Goal: Task Accomplishment & Management: Manage account settings

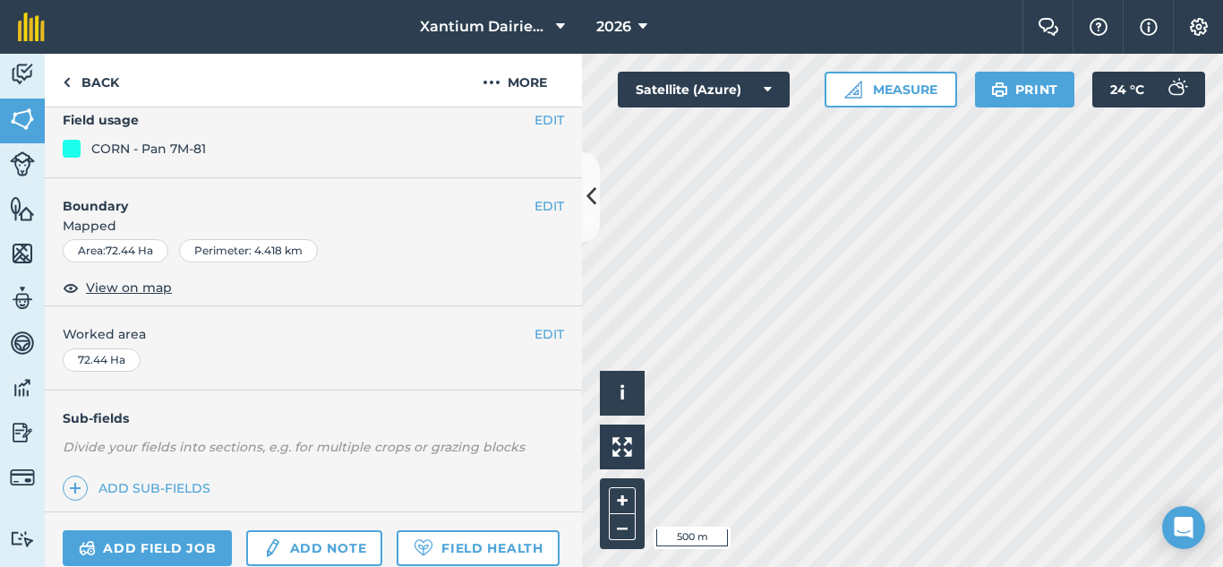
scroll to position [399, 0]
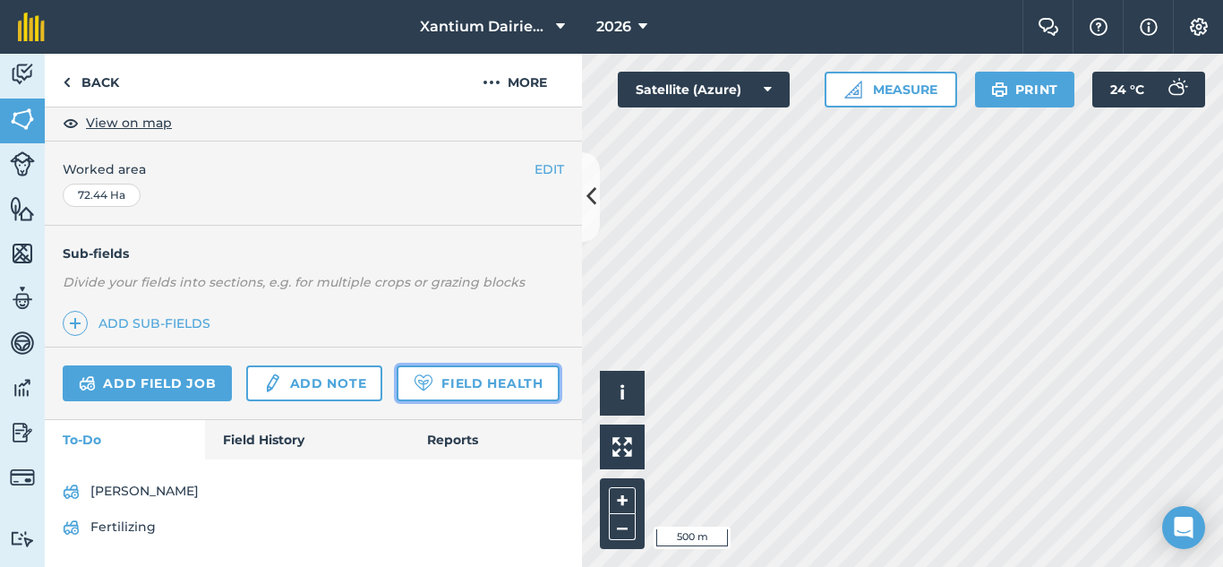
click at [397, 389] on link "Field Health" at bounding box center [478, 383] width 162 height 36
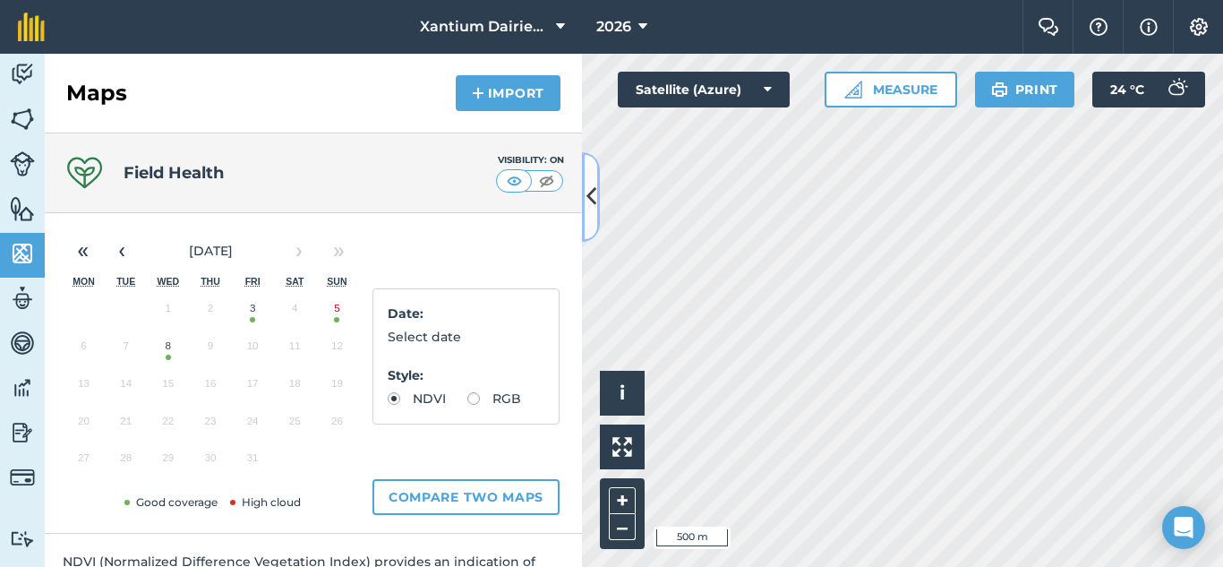
click at [594, 195] on icon at bounding box center [591, 196] width 10 height 31
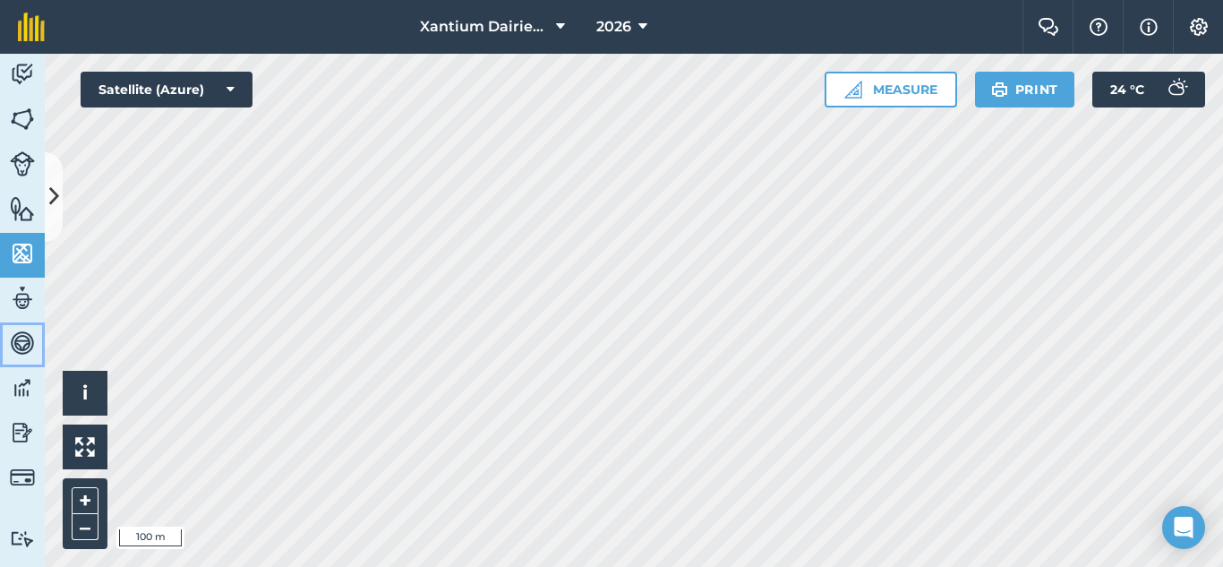
click at [24, 338] on img at bounding box center [22, 342] width 25 height 27
click at [25, 296] on img at bounding box center [22, 298] width 25 height 27
click at [26, 205] on img at bounding box center [22, 208] width 25 height 27
click at [58, 189] on icon at bounding box center [54, 196] width 10 height 31
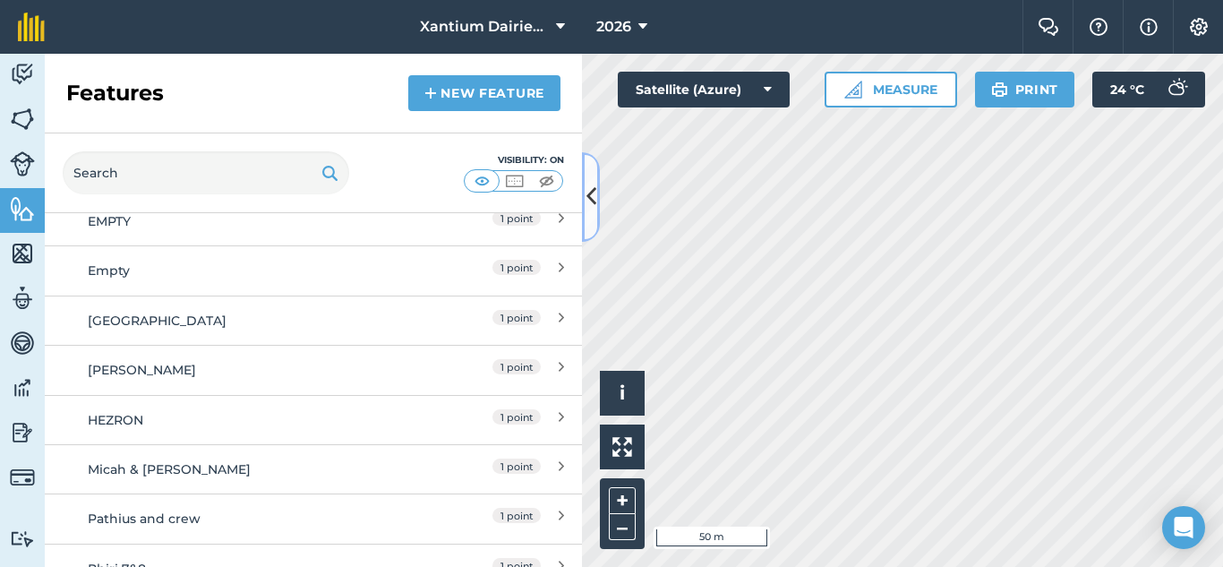
scroll to position [895, 0]
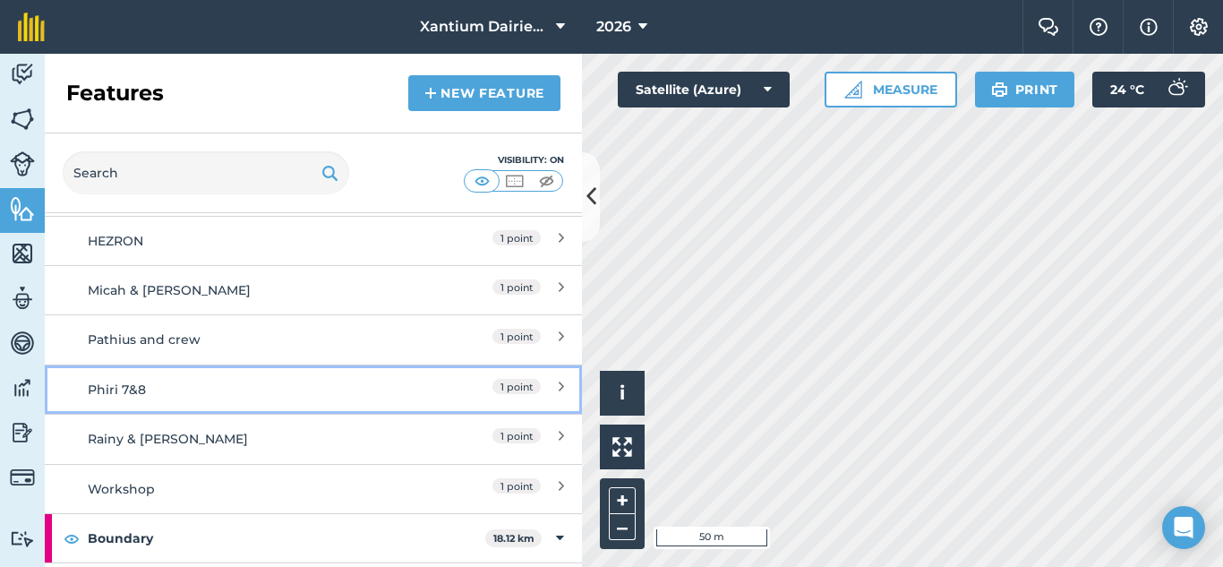
click at [180, 389] on div "Phiri 7&8" at bounding box center [247, 390] width 318 height 20
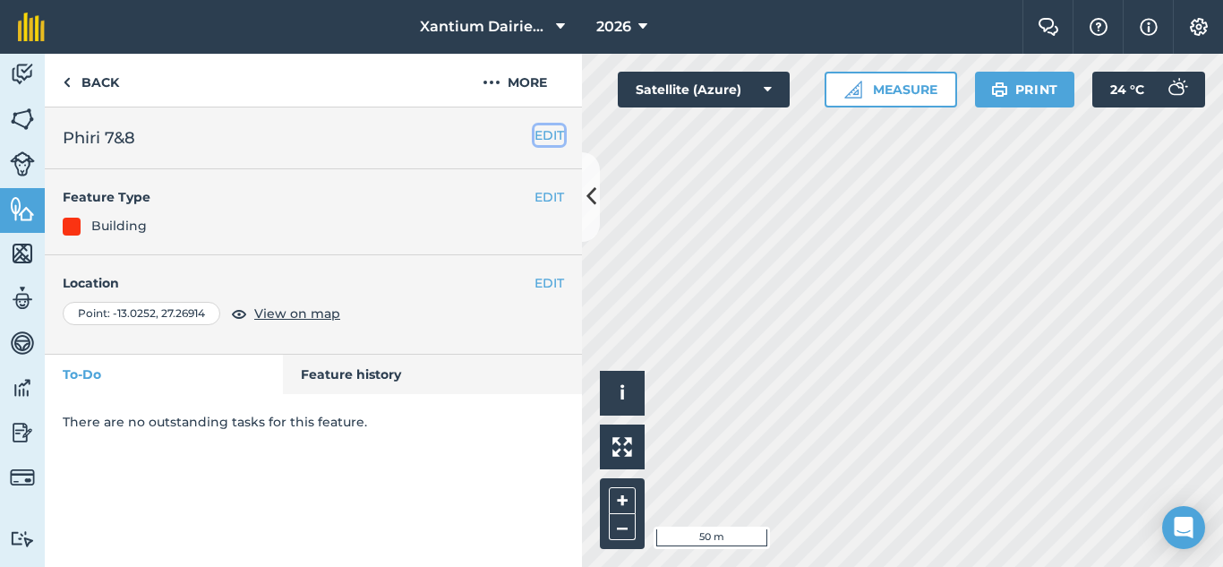
click at [556, 132] on button "EDIT" at bounding box center [549, 135] width 30 height 20
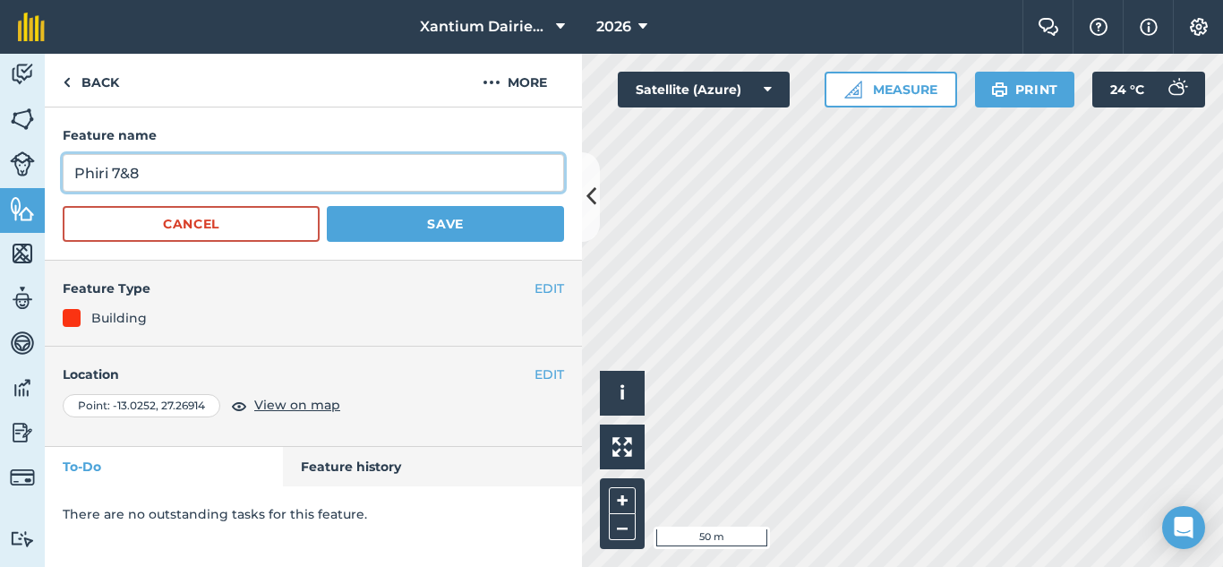
drag, startPoint x: 174, startPoint y: 172, endPoint x: 61, endPoint y: 172, distance: 112.8
click at [61, 172] on div "Feature name Phiri 7&8 Cancel Save" at bounding box center [313, 183] width 537 height 153
type input "f"
type input "FELIX PHIIRI 7"
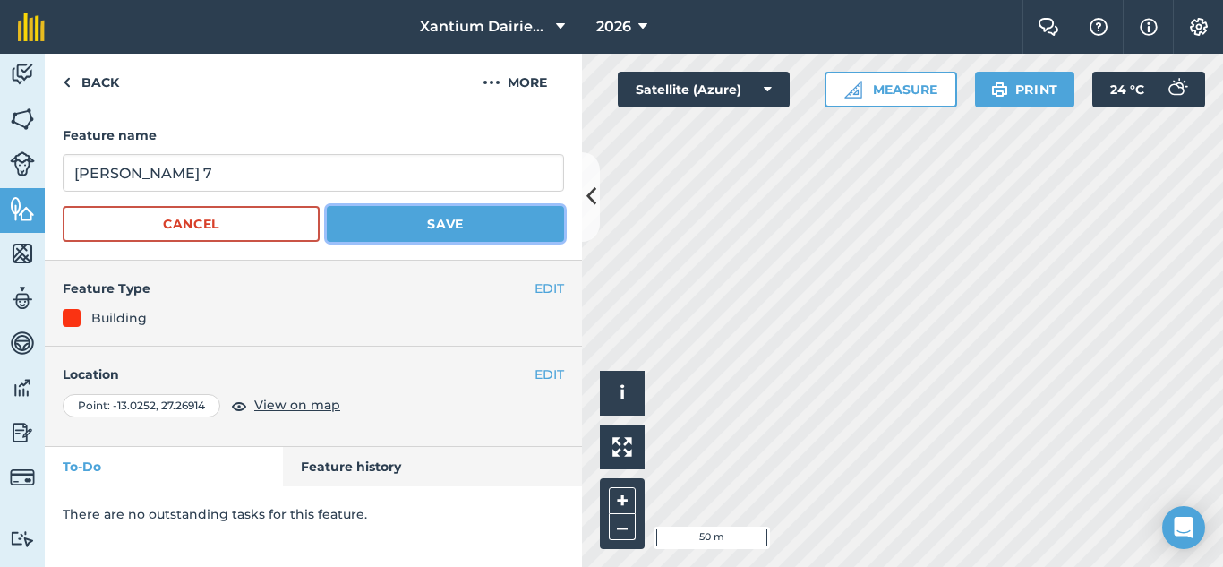
click at [373, 224] on button "Save" at bounding box center [445, 224] width 237 height 36
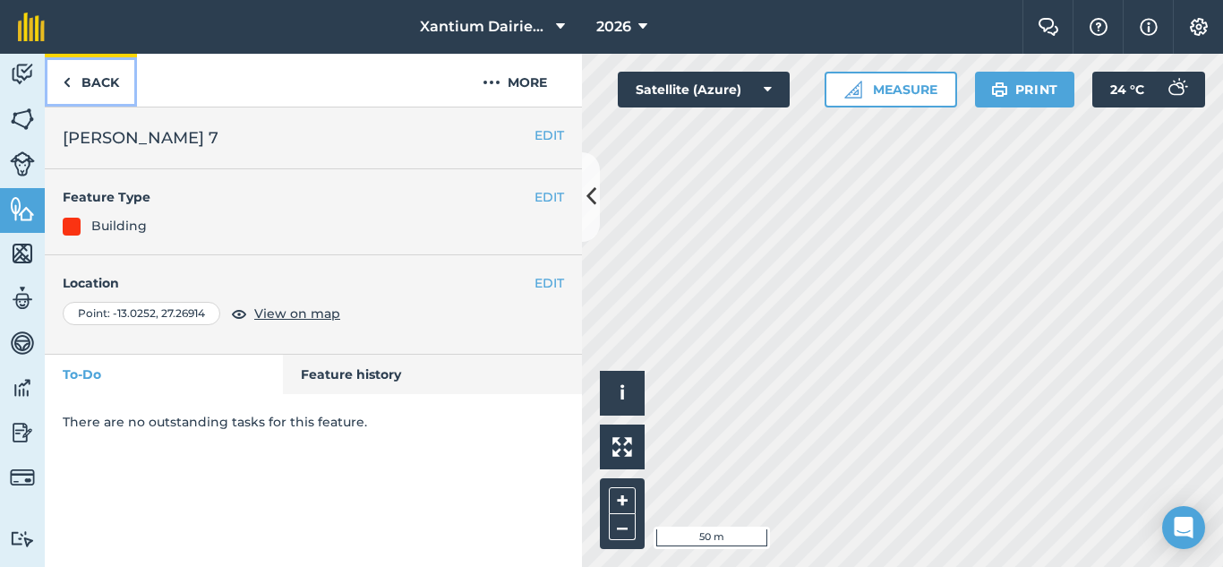
click at [83, 72] on link "Back" at bounding box center [91, 80] width 92 height 53
click at [92, 89] on link "Back" at bounding box center [91, 80] width 92 height 53
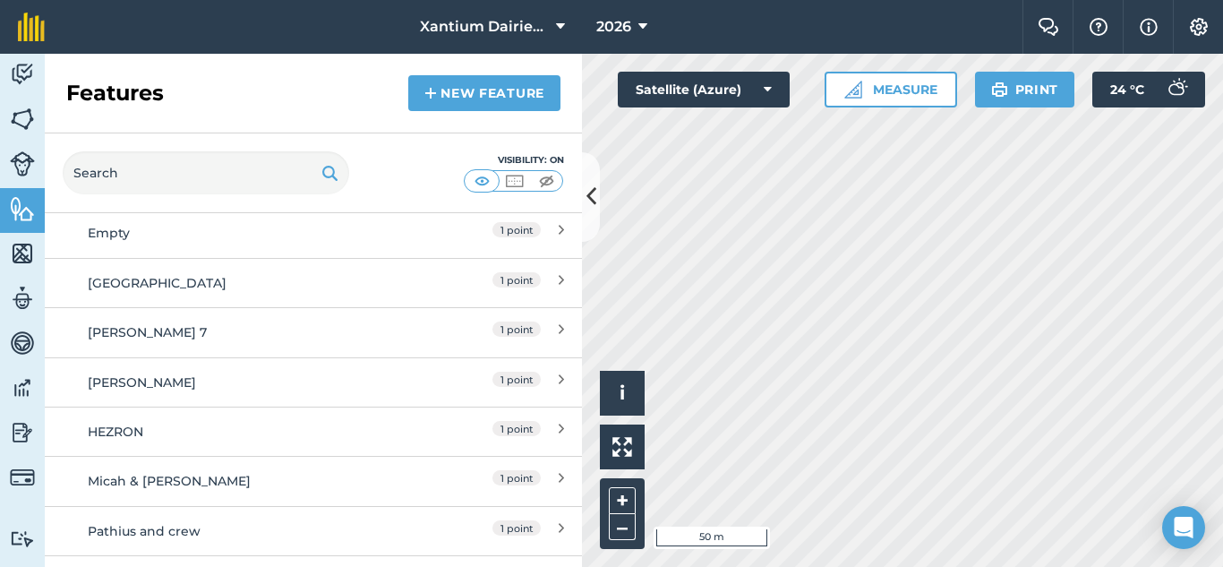
scroll to position [716, 0]
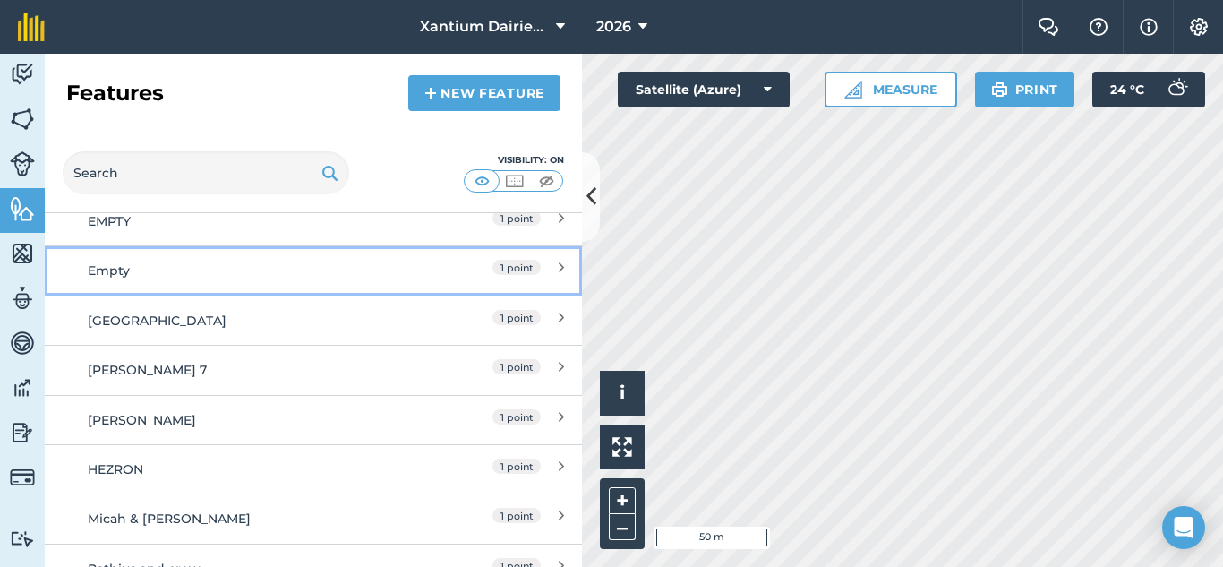
click at [130, 269] on div "Empty" at bounding box center [247, 271] width 318 height 20
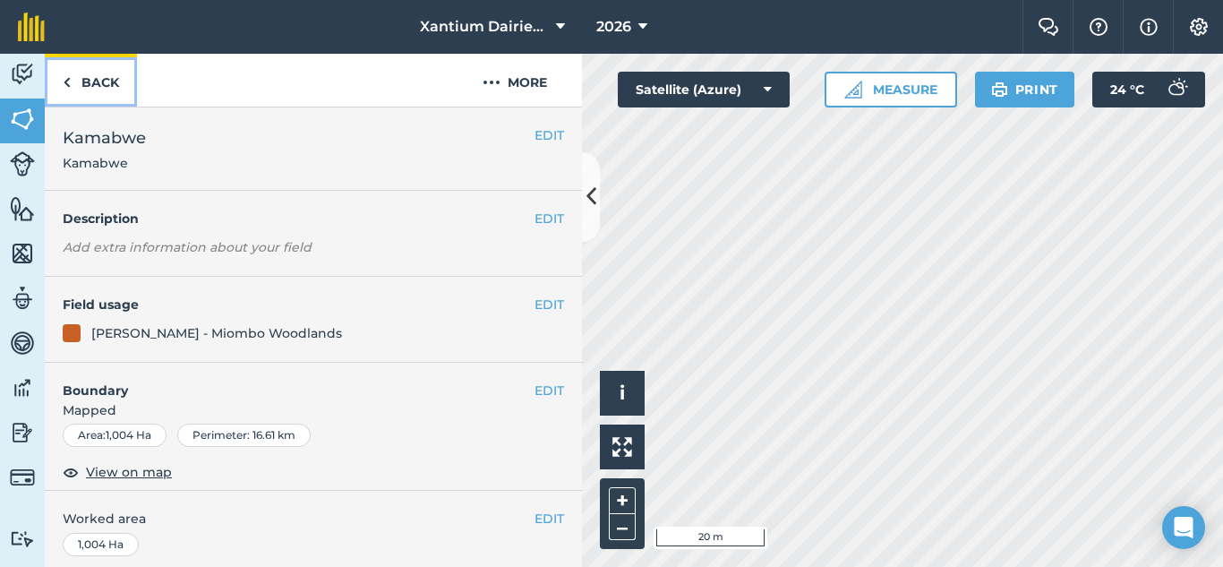
click at [88, 90] on link "Back" at bounding box center [91, 80] width 92 height 53
click at [18, 210] on img at bounding box center [22, 208] width 25 height 27
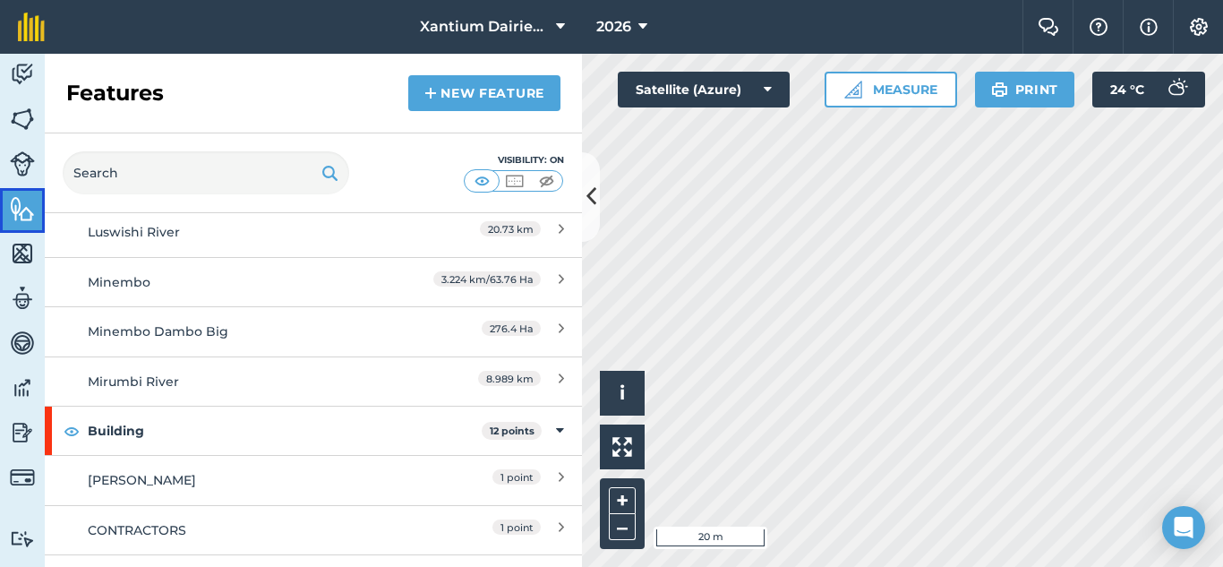
scroll to position [537, 0]
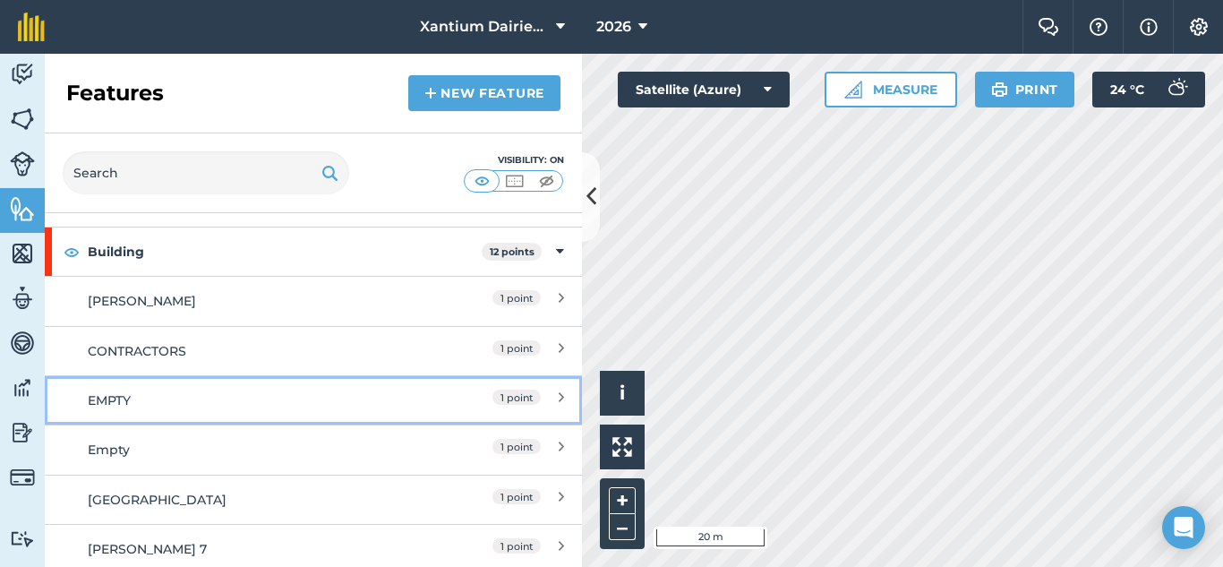
click at [434, 406] on div "1 point" at bounding box center [485, 400] width 158 height 20
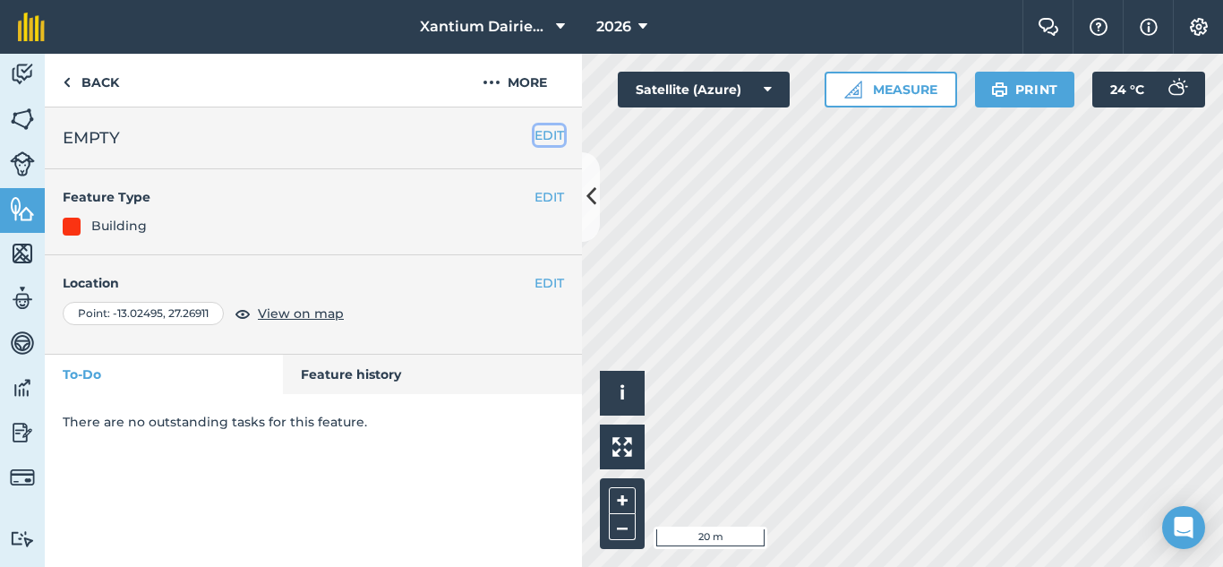
click at [546, 135] on button "EDIT" at bounding box center [549, 135] width 30 height 20
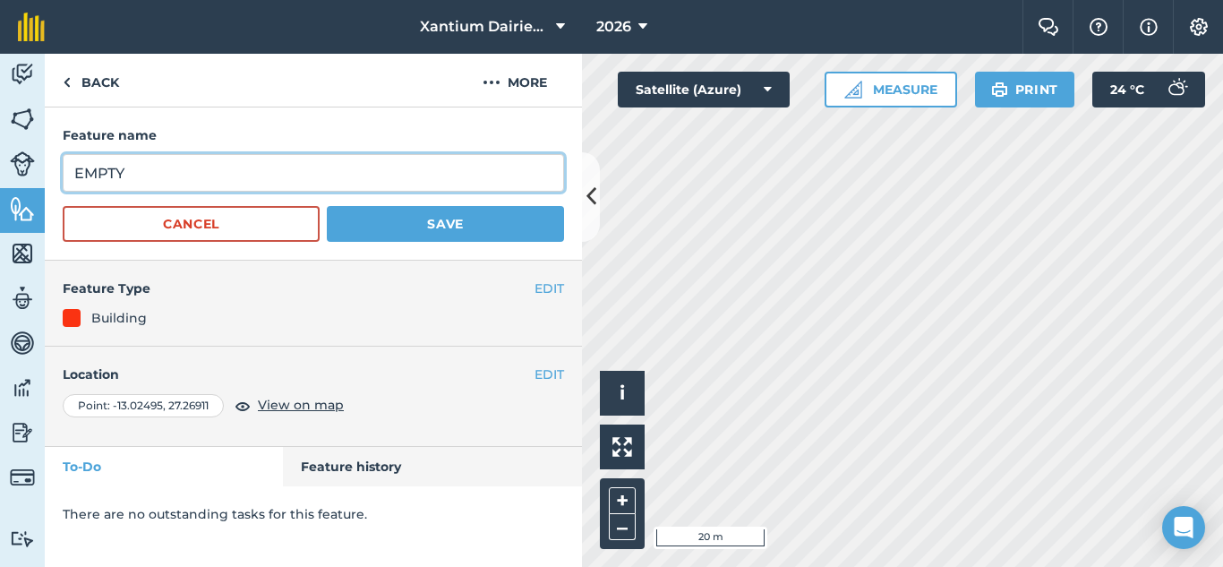
drag, startPoint x: 136, startPoint y: 171, endPoint x: 39, endPoint y: 183, distance: 97.4
click at [39, 183] on div "Activity Fields Livestock Features Maps Team Vehicles Data Reporting Billing Tu…" at bounding box center [611, 310] width 1223 height 513
type input "CHARLES MUSAMFILI"
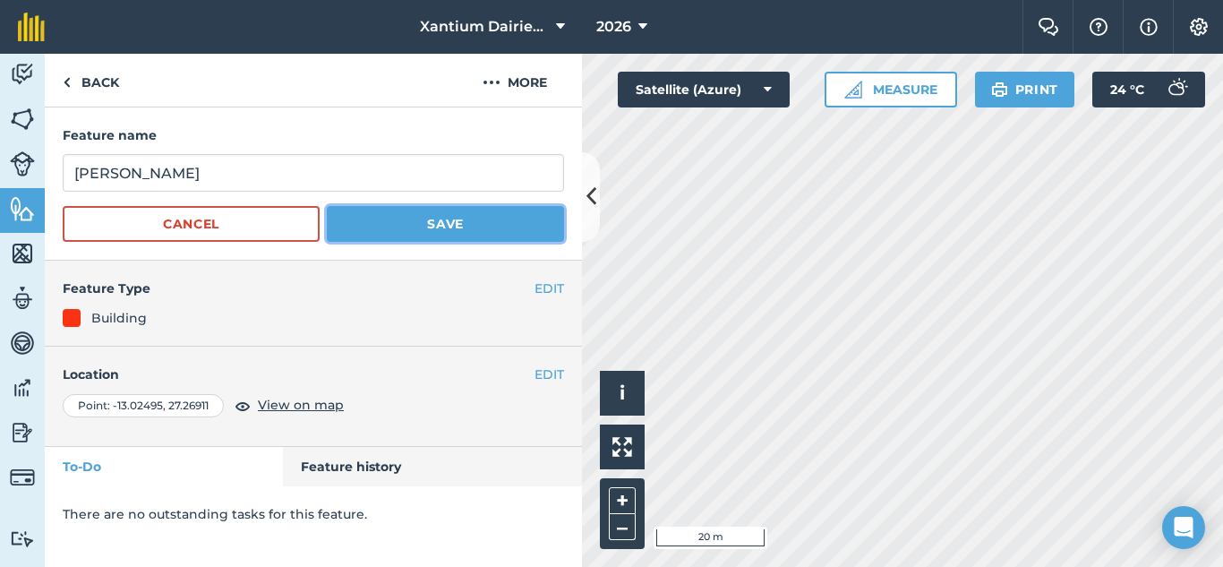
click at [484, 226] on button "Save" at bounding box center [445, 224] width 237 height 36
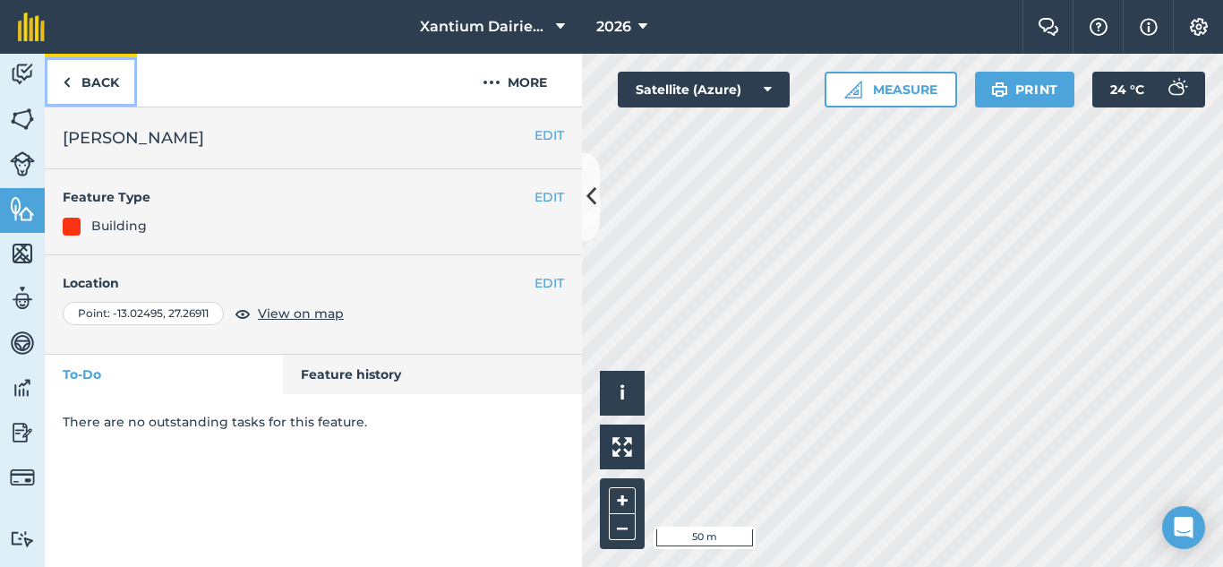
click at [73, 85] on link "Back" at bounding box center [91, 80] width 92 height 53
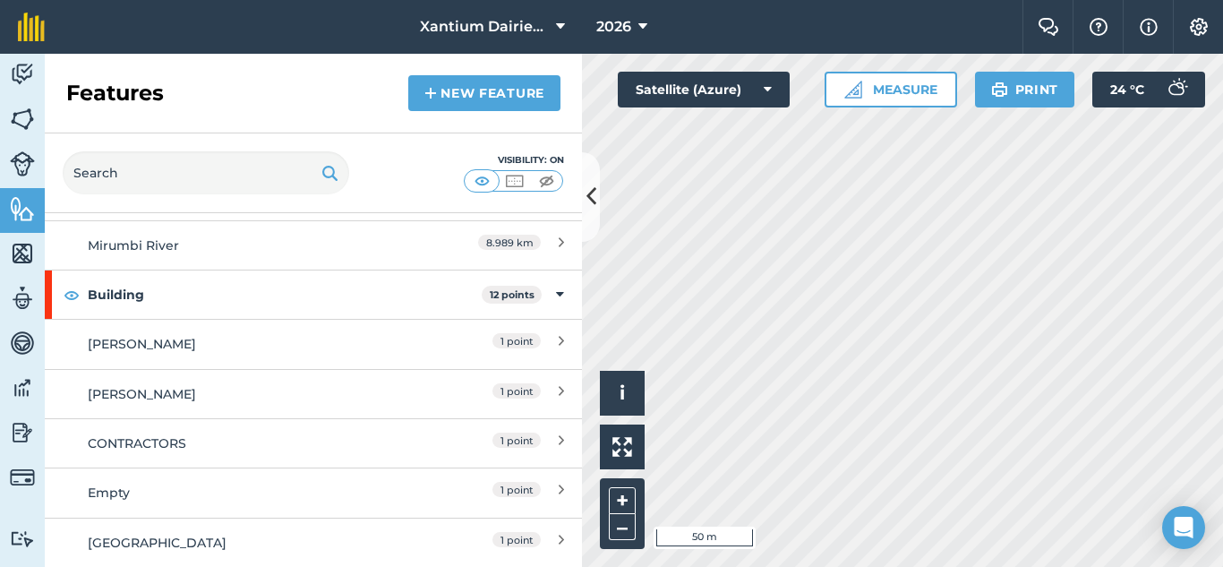
scroll to position [537, 0]
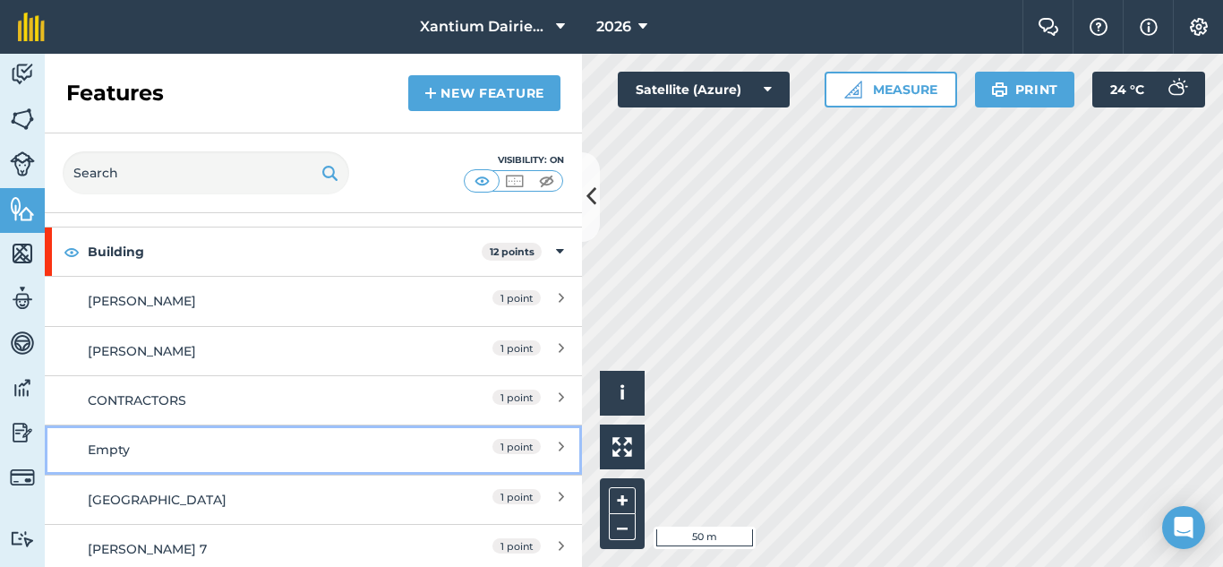
click at [149, 452] on div "Empty" at bounding box center [247, 450] width 318 height 20
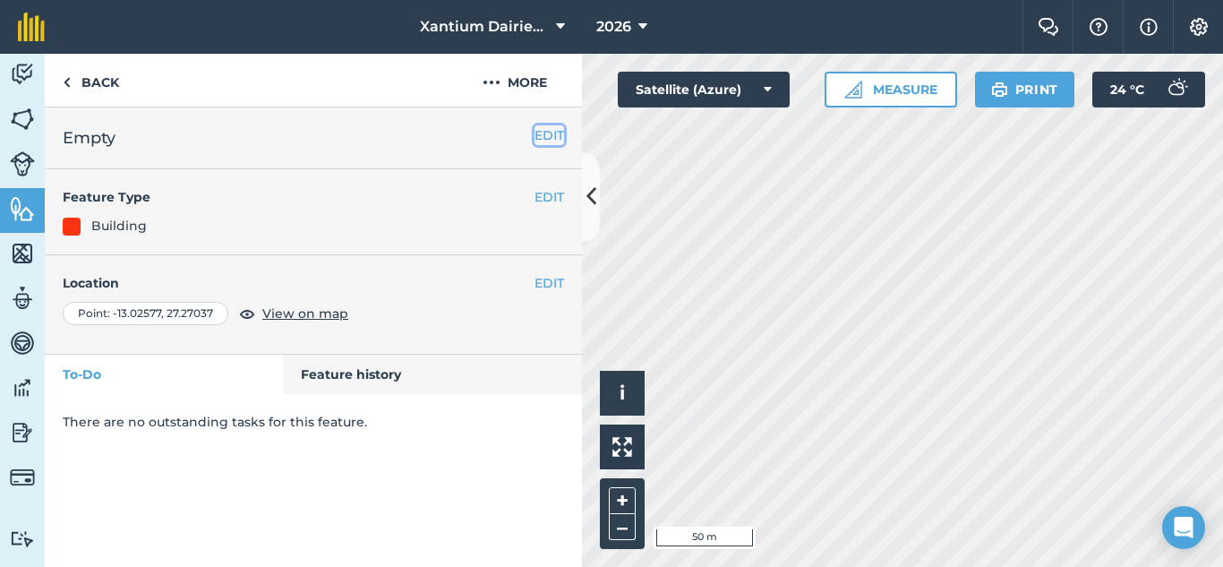
click at [537, 135] on button "EDIT" at bounding box center [549, 135] width 30 height 20
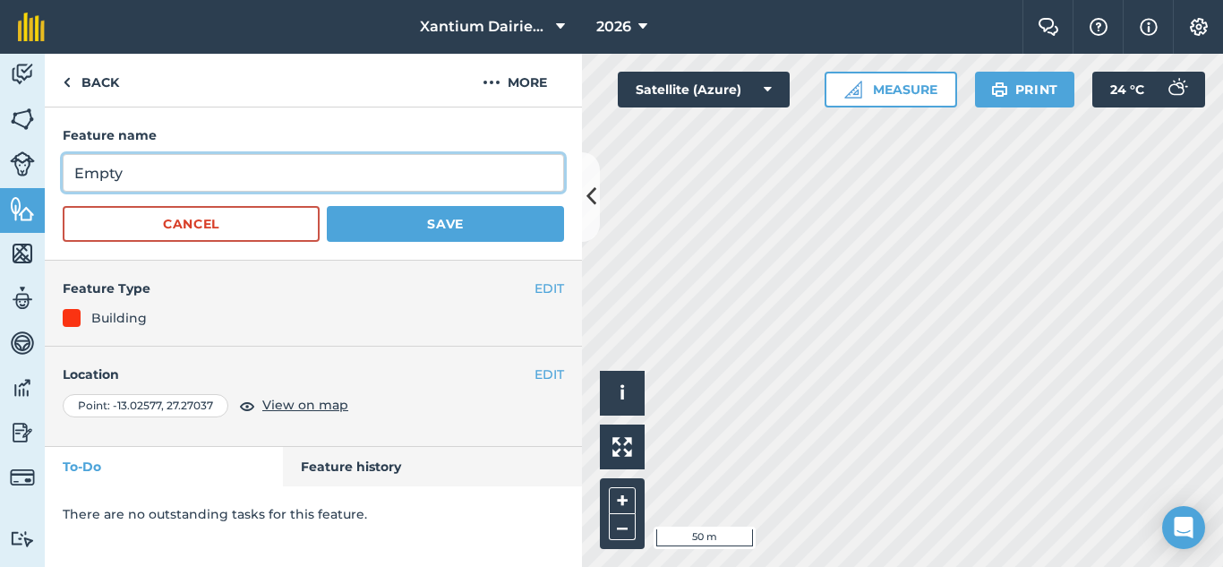
drag, startPoint x: 161, startPoint y: 182, endPoint x: -1, endPoint y: 201, distance: 163.1
click at [0, 201] on html "Xantium Dairies Zambia 2026 Farm Chat Help Info Settings Xantium Dairies Zambia…" at bounding box center [611, 283] width 1223 height 567
click at [97, 172] on input "CHRLES MUSAMFILI" at bounding box center [313, 173] width 501 height 38
type input "CHARLES MUSAMFILI"
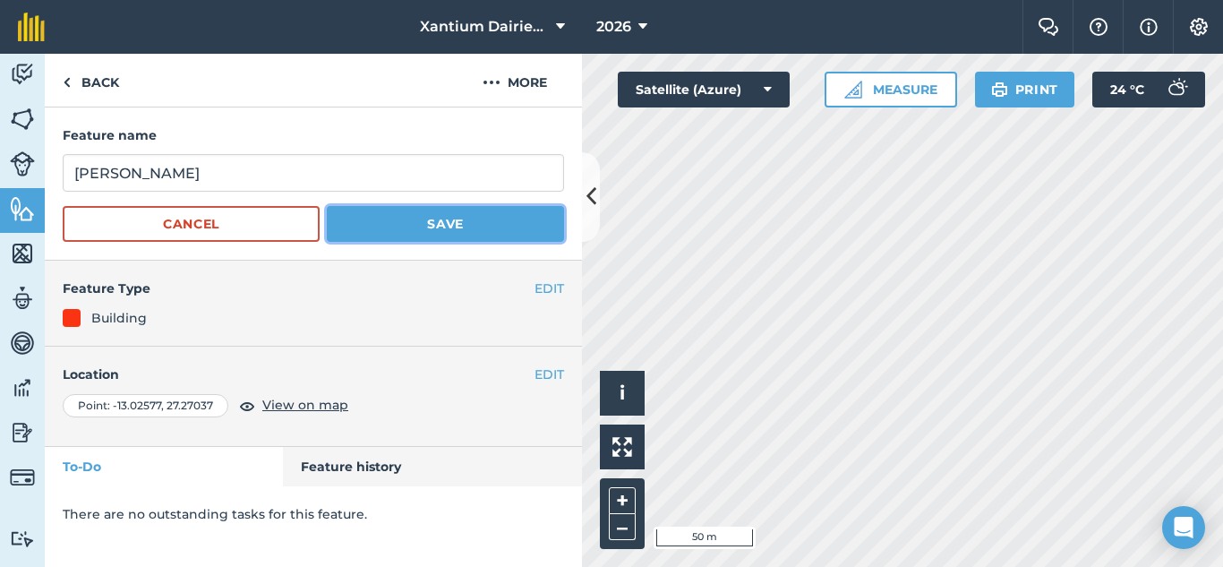
click at [459, 225] on button "Save" at bounding box center [445, 224] width 237 height 36
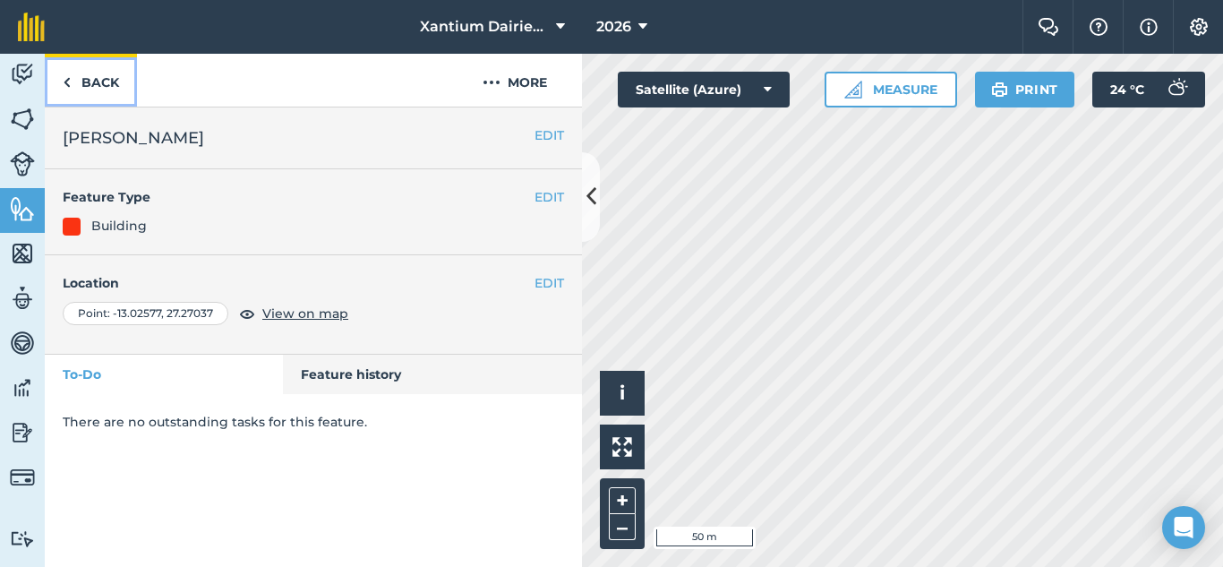
click at [64, 67] on link "Back" at bounding box center [91, 80] width 92 height 53
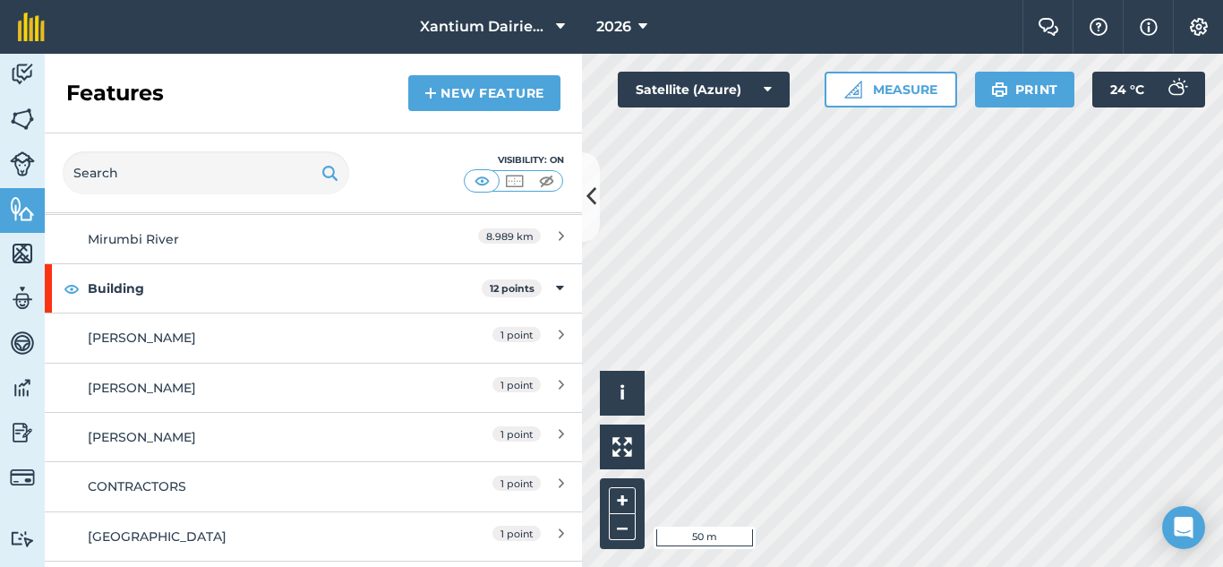
scroll to position [537, 0]
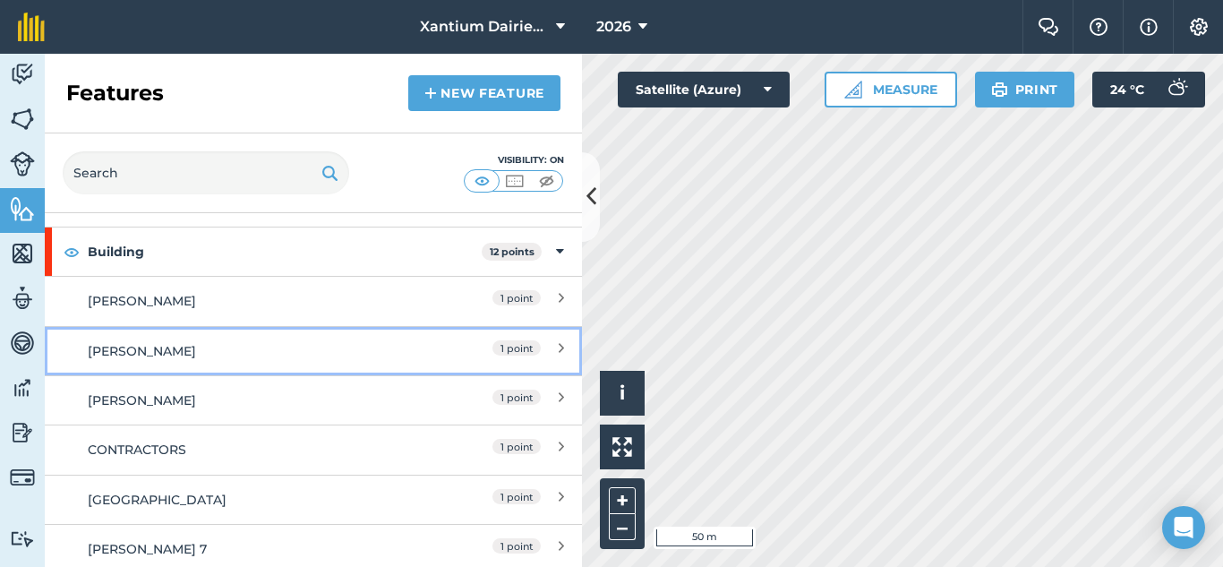
click at [519, 349] on span "1 point" at bounding box center [516, 347] width 48 height 15
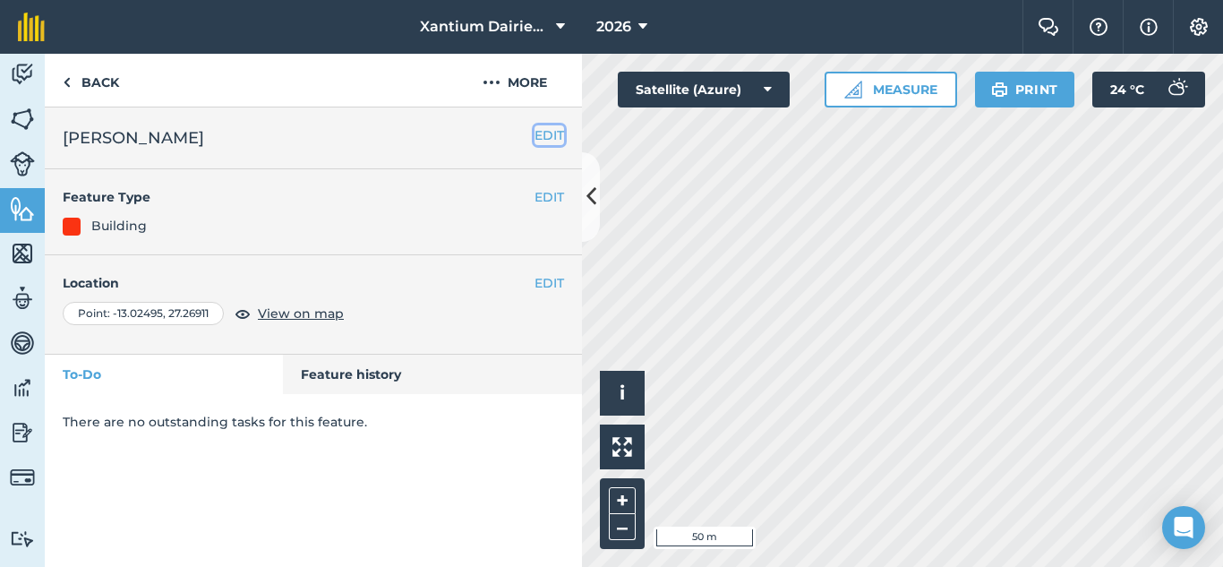
click at [546, 135] on button "EDIT" at bounding box center [549, 135] width 30 height 20
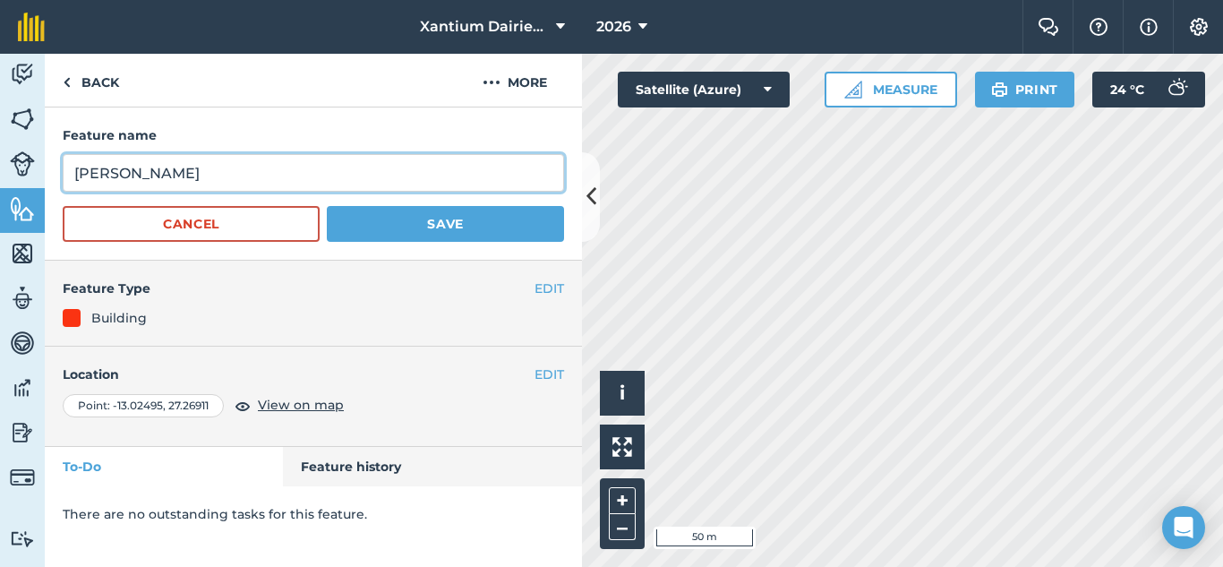
drag, startPoint x: 254, startPoint y: 173, endPoint x: -1, endPoint y: 204, distance: 257.1
click at [0, 204] on html "Xantium Dairies Zambia 2026 Farm Chat Help Info Settings Xantium Dairies Zambia…" at bounding box center [611, 283] width 1223 height 567
type input "EMPTY"
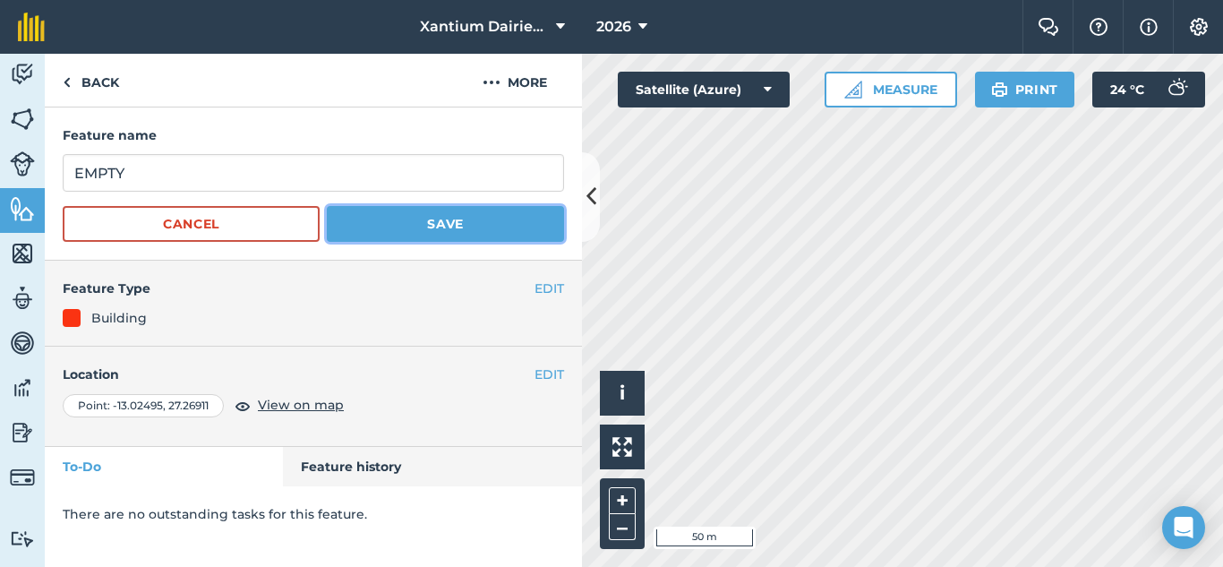
click at [461, 225] on button "Save" at bounding box center [445, 224] width 237 height 36
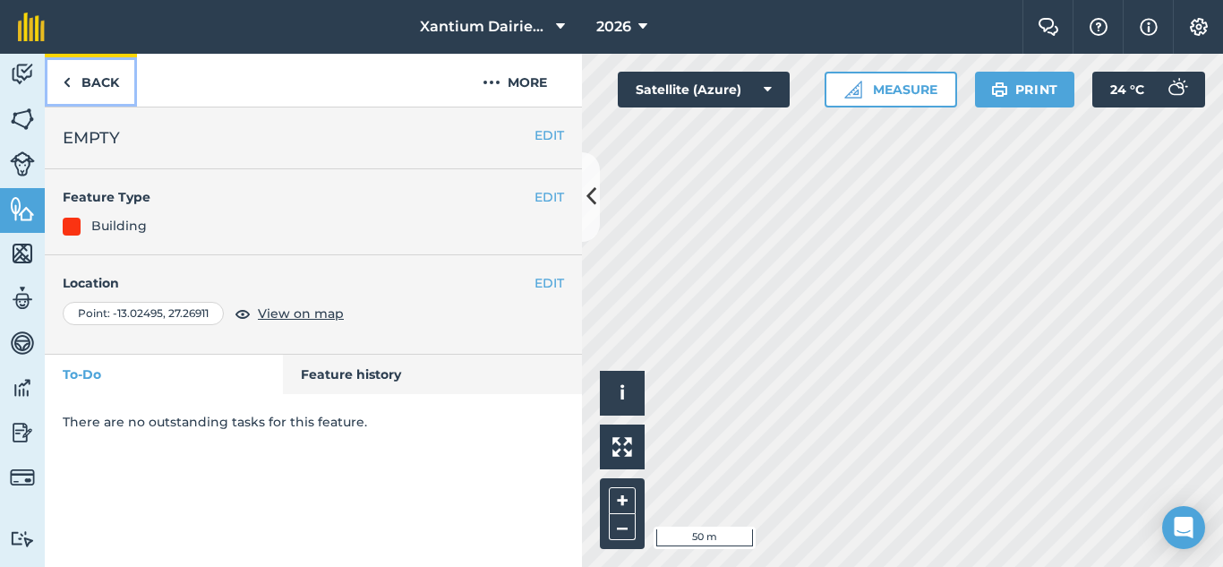
click at [86, 82] on link "Back" at bounding box center [91, 80] width 92 height 53
